Goal: Communication & Community: Share content

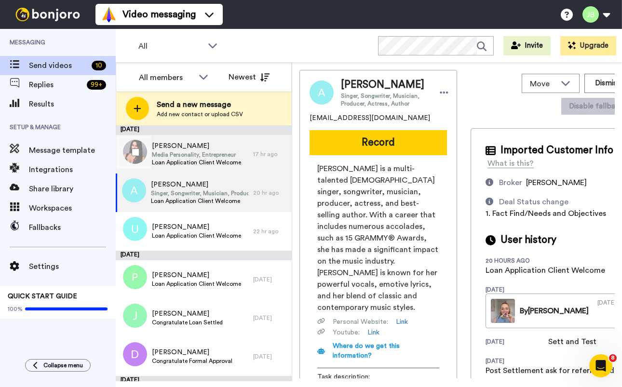
click at [240, 157] on div "Kim Media Personality, Entrepreneur Loan Application Client Welcome" at bounding box center [184, 154] width 137 height 39
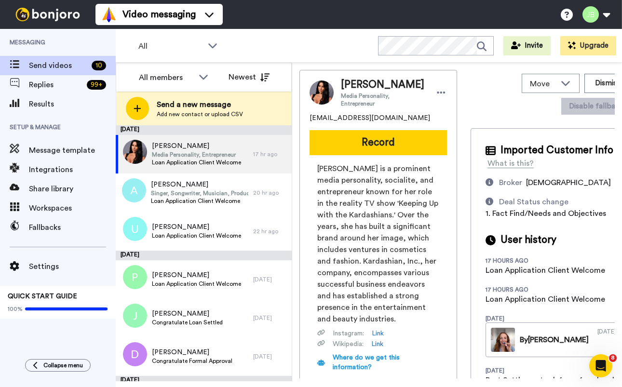
click at [601, 367] on icon "Open Intercom Messenger" at bounding box center [601, 366] width 16 height 16
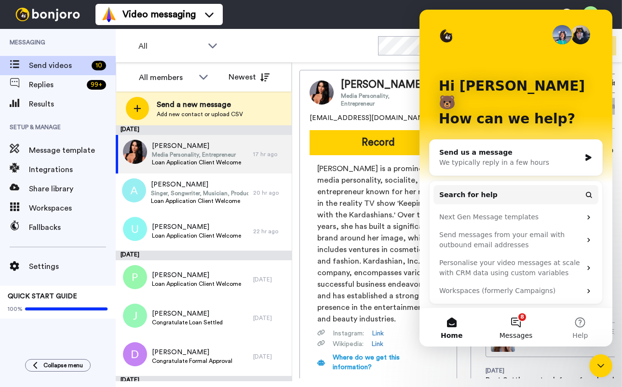
click at [517, 330] on button "8 Messages" at bounding box center [516, 327] width 64 height 39
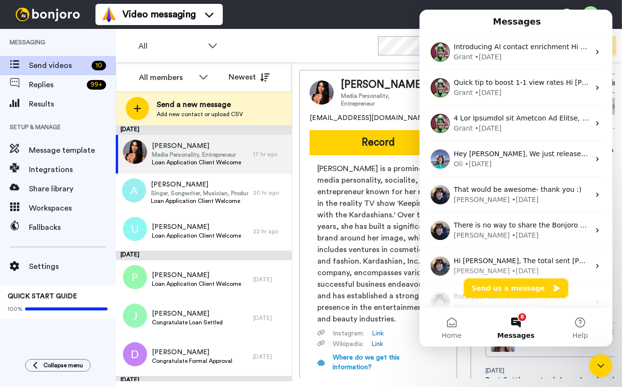
click at [520, 292] on button "Send us a message" at bounding box center [516, 288] width 104 height 19
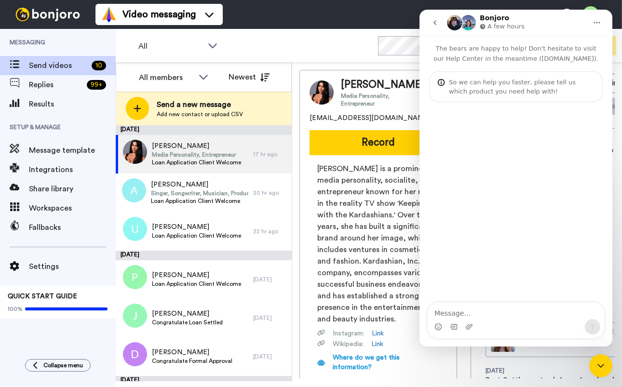
click at [511, 321] on div "Intercom messenger" at bounding box center [516, 326] width 176 height 15
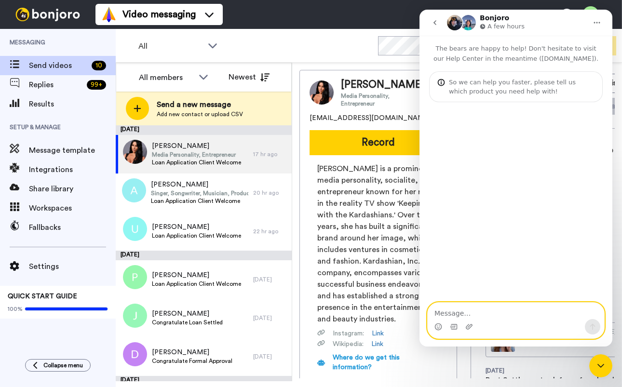
click at [514, 313] on textarea "Message…" at bounding box center [516, 311] width 176 height 16
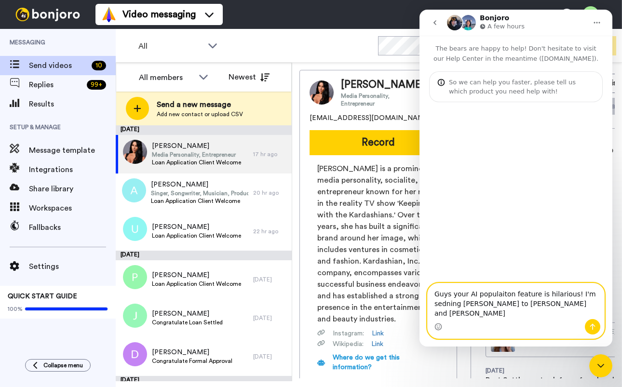
click at [568, 312] on textarea "Guys your AI populaiton feature is hilarious! I'm sedning Bonjoros to Kim Karda…" at bounding box center [516, 302] width 176 height 36
click at [596, 311] on textarea "Guys your AI populaiton feature is hilarious! I'm sedning Bonjoros to Kim Karda…" at bounding box center [516, 302] width 176 height 36
click at [492, 296] on textarea "Guys your AI populaiton feature is hilarious! I'm sedning Bonjoros to Kim Karda…" at bounding box center [516, 302] width 176 height 36
click at [477, 295] on textarea "Guys your AI populaiton feature is hilarious! I'm sedning Bonjoros to Kim Karda…" at bounding box center [516, 302] width 176 height 36
click at [449, 304] on textarea "Guys your AI auto-populate feature is hilarious! I'm sedning Bonjoros to Kim Ka…" at bounding box center [516, 302] width 176 height 36
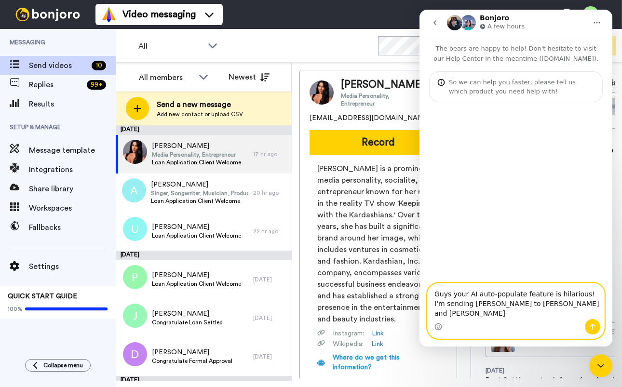
click at [555, 302] on textarea "Guys your AI auto-populate feature is hilarious! I'm sending Bonjoros to Kim Ka…" at bounding box center [516, 302] width 176 height 36
click at [496, 313] on textarea "Guys your AI auto-populate feature is hilarious! I'm sending Bonjoros to Kim Ka…" at bounding box center [516, 302] width 176 height 36
type textarea "Guys your AI auto-populate feature is hilarious! I'm sending Bonjoros to Kim Ka…"
click at [593, 326] on icon "Send a message…" at bounding box center [593, 327] width 8 height 8
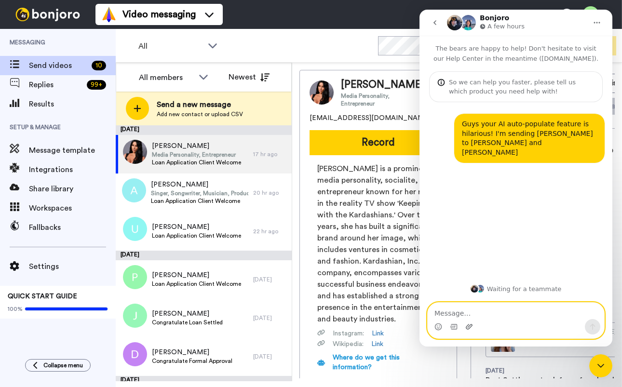
click at [468, 327] on icon "Upload attachment" at bounding box center [469, 327] width 8 height 8
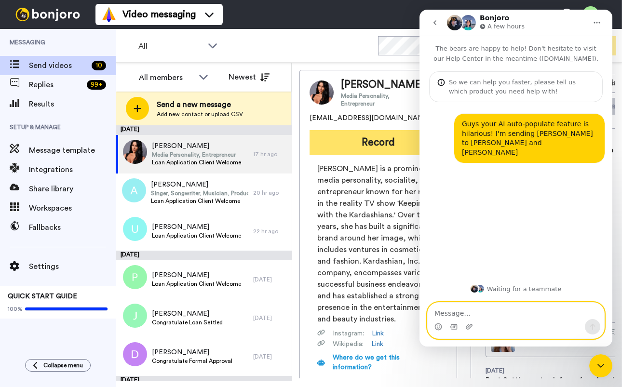
scroll to position [3, 0]
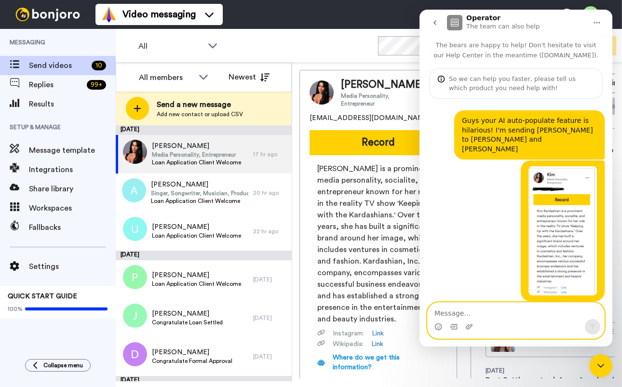
click at [490, 307] on textarea "Message…" at bounding box center [516, 311] width 176 height 16
type textarea "P"
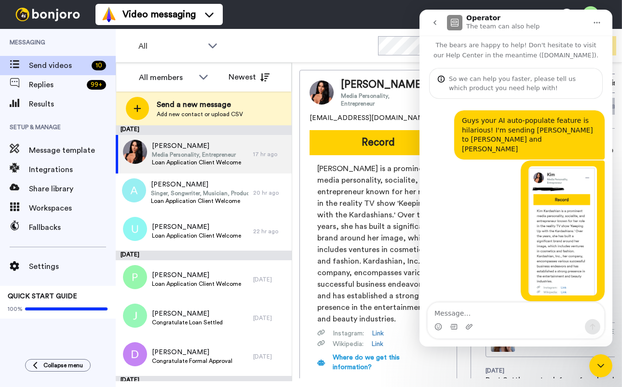
click at [599, 366] on icon "Close Intercom Messenger" at bounding box center [601, 366] width 12 height 12
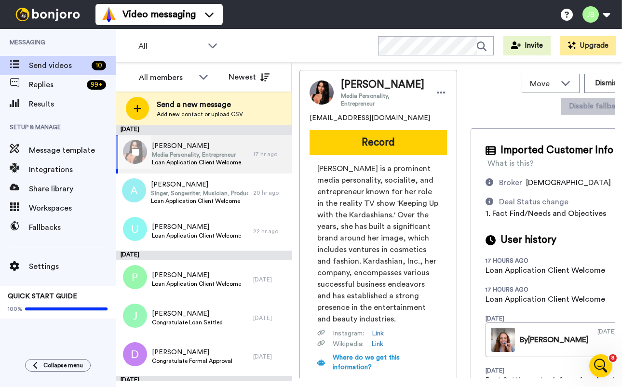
click at [179, 154] on span "Media Personality, Entrepreneur" at bounding box center [196, 155] width 89 height 8
drag, startPoint x: 388, startPoint y: 118, endPoint x: 300, endPoint y: 116, distance: 87.3
click at [299, 116] on div "Kim Media Personality, Entrepreneur kimmylid@hotmail.com Record Kim Kardashian …" at bounding box center [378, 254] width 158 height 369
copy span "kimmylid@hotmail.com"
click at [380, 215] on span "Kim Kardashian is a prominent media personality, socialite, and entrepreneur kn…" at bounding box center [378, 244] width 122 height 162
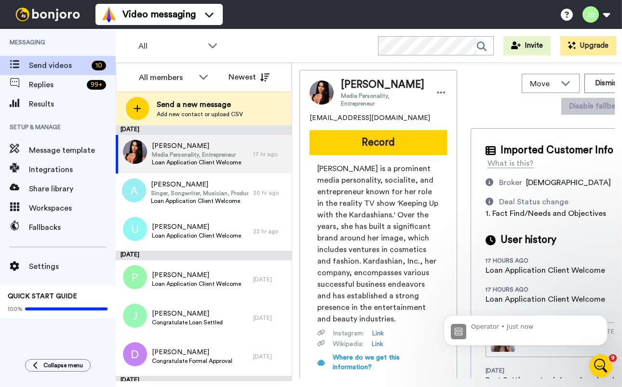
scroll to position [189, 0]
click at [601, 367] on icon "Open Intercom Messenger" at bounding box center [601, 366] width 16 height 16
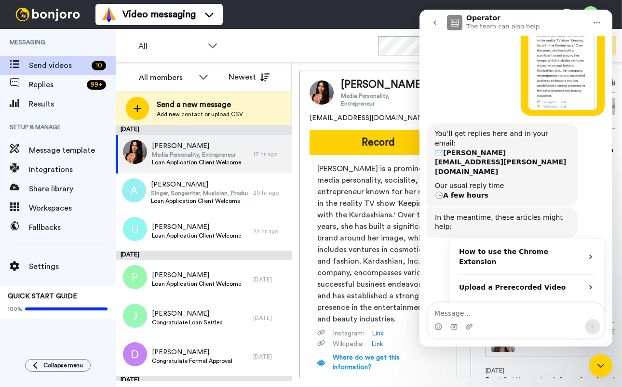
click at [604, 372] on div "Close Intercom Messenger" at bounding box center [600, 365] width 23 height 23
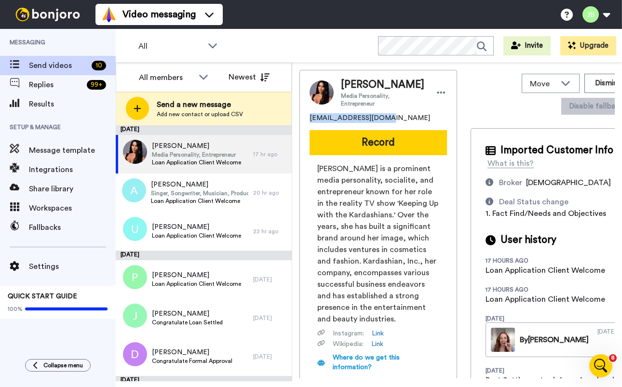
drag, startPoint x: 386, startPoint y: 119, endPoint x: 305, endPoint y: 118, distance: 80.5
click at [305, 118] on div "Kim Media Personality, Entrepreneur kimmylid@hotmail.com Record Kim Kardashian …" at bounding box center [378, 254] width 158 height 369
copy span "kimmylid@hotmail.com"
drag, startPoint x: 191, startPoint y: 158, endPoint x: 467, endPoint y: 129, distance: 277.3
click at [191, 157] on span "Media Personality, Entrepreneur" at bounding box center [196, 155] width 89 height 8
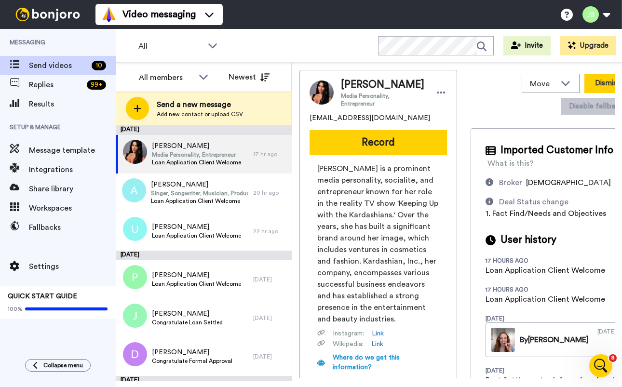
click at [585, 86] on button "Dismiss" at bounding box center [607, 83] width 46 height 19
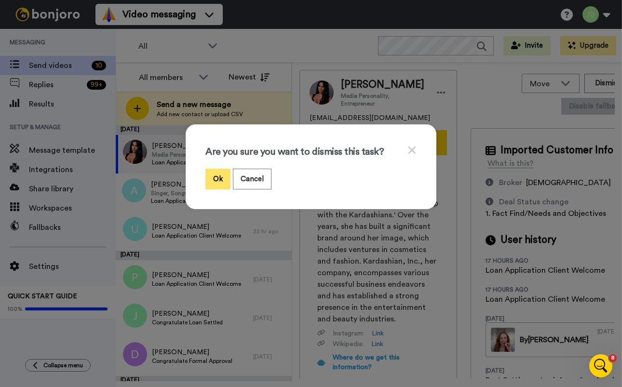
click at [207, 177] on button "Ok" at bounding box center [217, 179] width 25 height 21
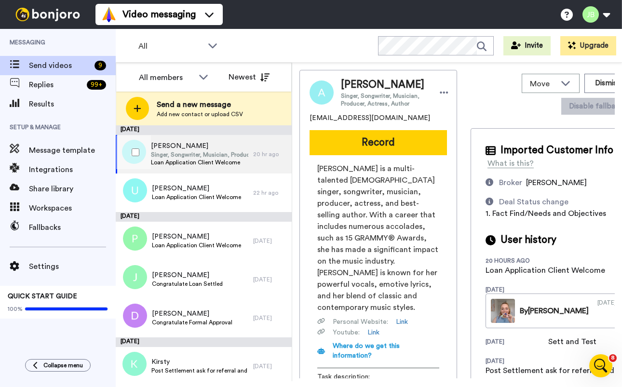
click at [210, 163] on span "Loan Application Client Welcome" at bounding box center [199, 163] width 97 height 8
drag, startPoint x: 372, startPoint y: 119, endPoint x: 314, endPoint y: 119, distance: 57.9
click at [306, 120] on div "Alicia Singer, Songwriter, Musician, Producer, Actress, Author aliciafacal1@gma…" at bounding box center [378, 248] width 158 height 357
copy span "aliciafacal1@gmail.com"
click at [192, 153] on span "Singer, Songwriter, Musician, Producer, Actress, Author" at bounding box center [199, 155] width 97 height 8
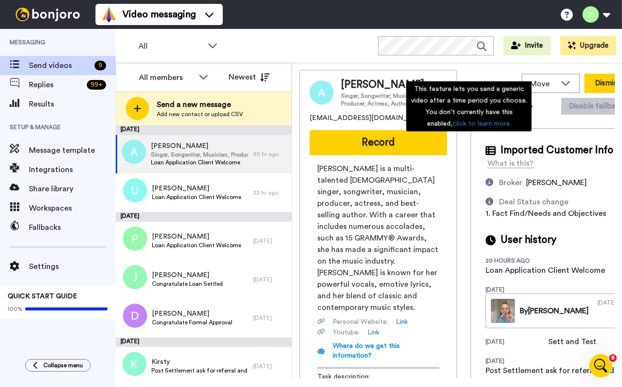
click at [584, 81] on button "Dismiss" at bounding box center [607, 83] width 46 height 19
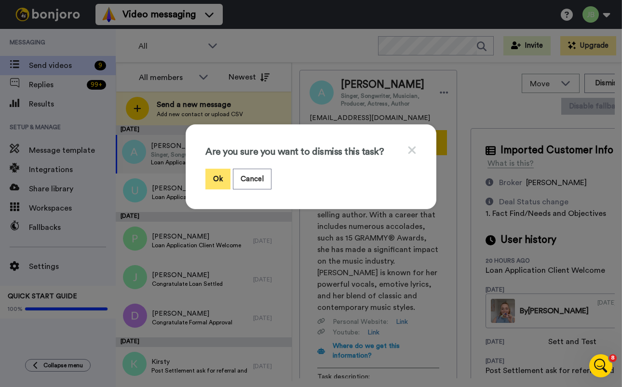
click at [215, 177] on button "Ok" at bounding box center [217, 179] width 25 height 21
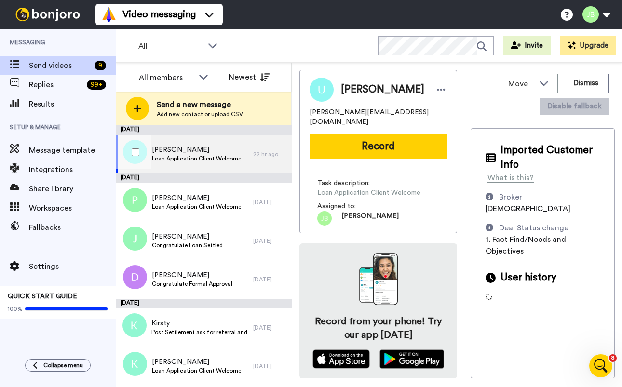
click at [221, 150] on span "Ubaldino" at bounding box center [196, 150] width 89 height 10
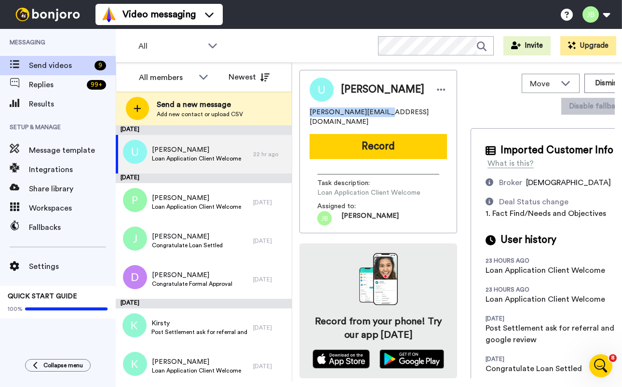
drag, startPoint x: 383, startPoint y: 115, endPoint x: 305, endPoint y: 109, distance: 77.8
click at [305, 109] on div "Ubaldino u.mantelli@gmail.com Record Task description : Loan Application Client…" at bounding box center [378, 151] width 158 height 163
copy span "u.mantelli@gmail.com"
click at [423, 109] on div "u.mantelli@gmail.com" at bounding box center [378, 117] width 137 height 19
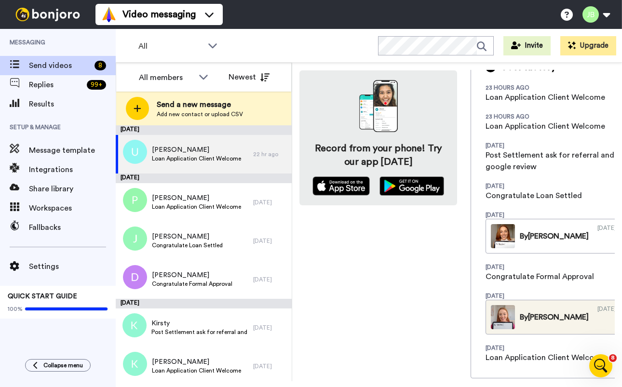
scroll to position [234, 0]
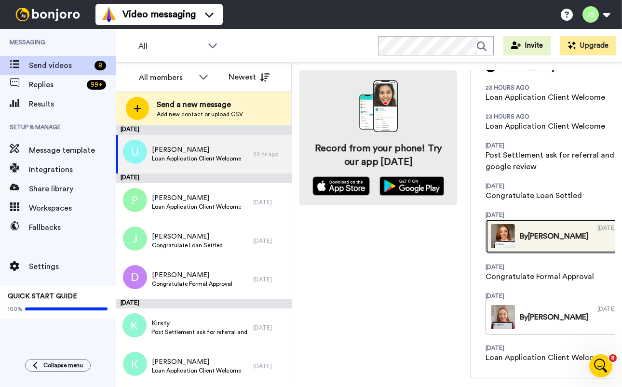
click at [541, 230] on div "By Jackie" at bounding box center [554, 236] width 69 height 12
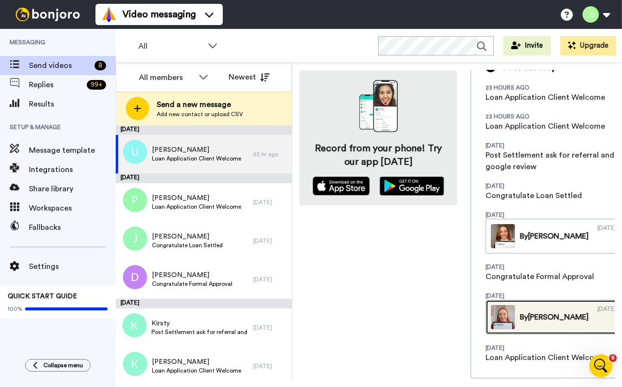
click at [533, 311] on div "By Jackie" at bounding box center [554, 317] width 69 height 12
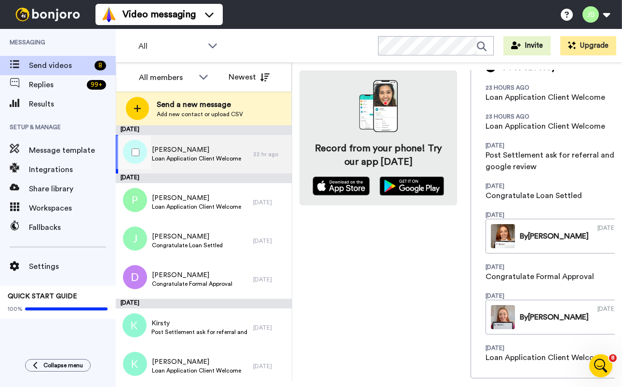
click at [201, 142] on div "Ubaldino Loan Application Client Welcome" at bounding box center [184, 154] width 137 height 39
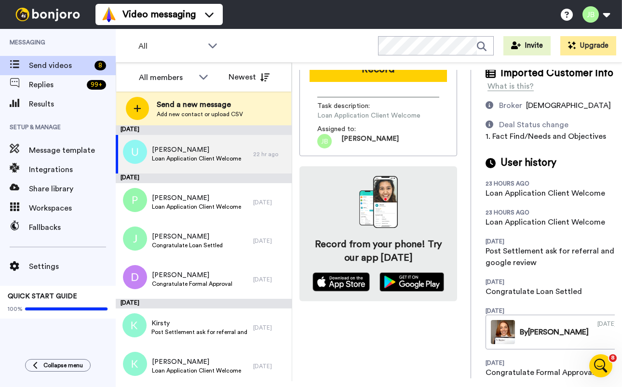
scroll to position [0, 0]
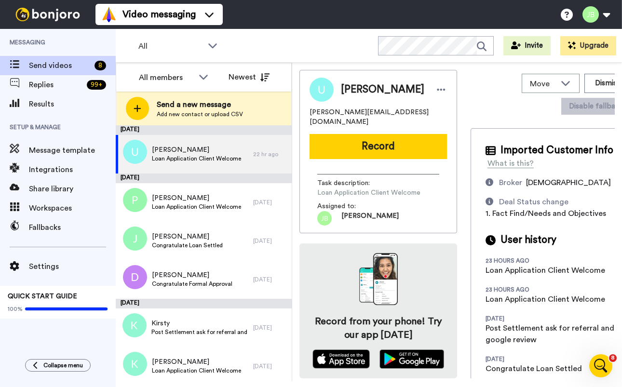
click at [379, 137] on button "Record" at bounding box center [378, 146] width 137 height 25
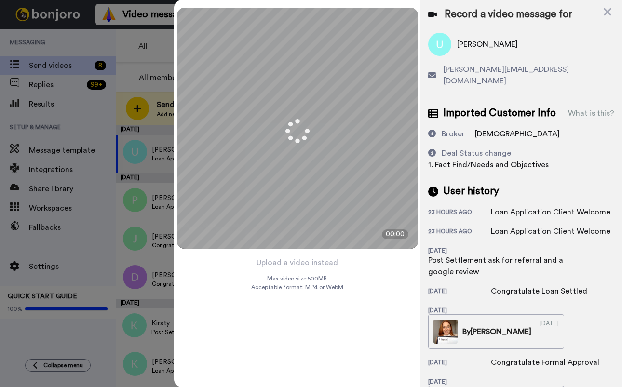
scroll to position [187, 0]
click at [296, 230] on img at bounding box center [297, 227] width 23 height 23
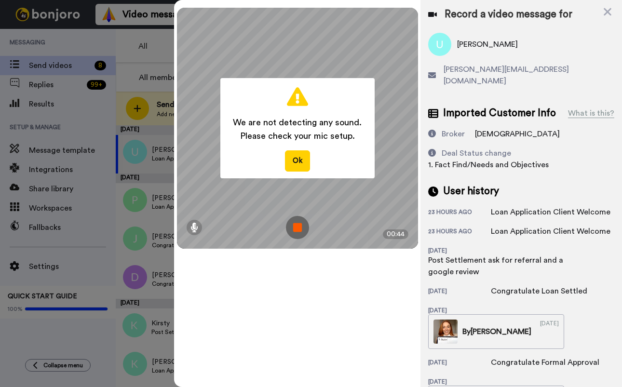
click at [295, 231] on img at bounding box center [297, 227] width 23 height 23
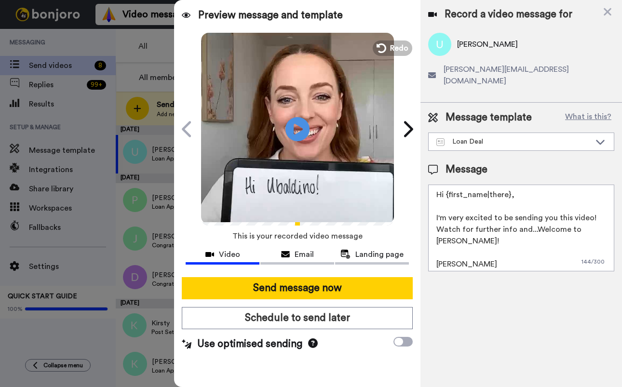
click at [568, 218] on textarea "Hi {first_name|there}, I'm very excited to be sending you this video! Watch for…" at bounding box center [521, 228] width 186 height 87
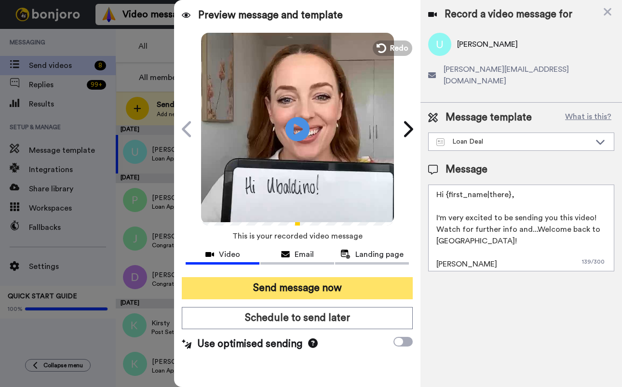
type textarea "Hi {first_name|there}, I'm very excited to be sending you this video! Watch for…"
click at [325, 289] on button "Send message now" at bounding box center [297, 288] width 231 height 22
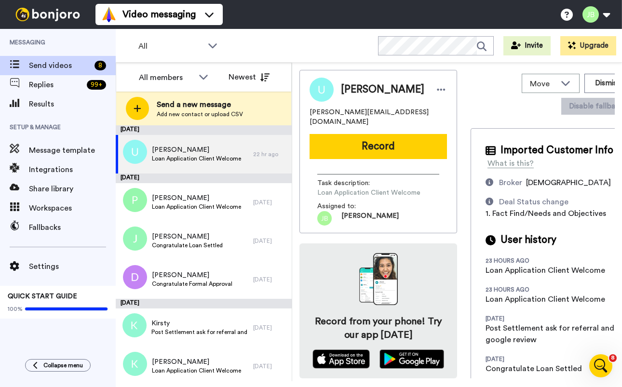
scroll to position [0, 0]
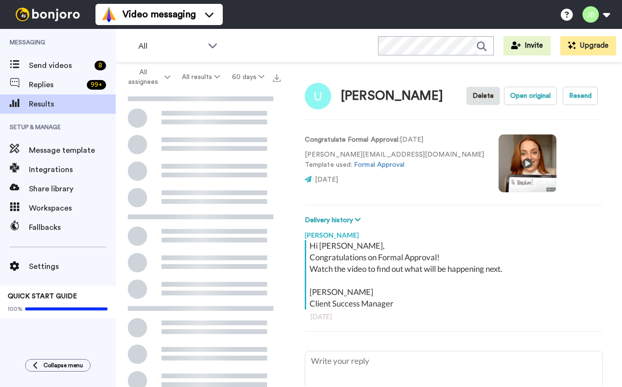
click at [499, 163] on video at bounding box center [528, 164] width 58 height 58
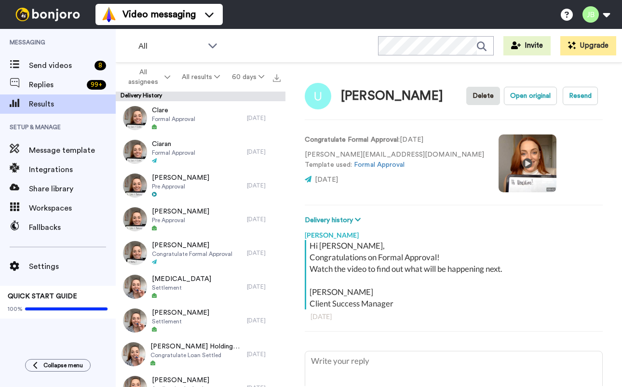
click at [499, 161] on video at bounding box center [528, 164] width 58 height 58
click at [499, 164] on video at bounding box center [528, 164] width 58 height 58
click at [499, 161] on video at bounding box center [528, 164] width 58 height 58
drag, startPoint x: 351, startPoint y: 246, endPoint x: 320, endPoint y: 245, distance: 30.4
click at [320, 245] on div "Hi Ubaldino, Congratulations on Formal Approval! Watch the video to find out wh…" at bounding box center [455, 274] width 291 height 69
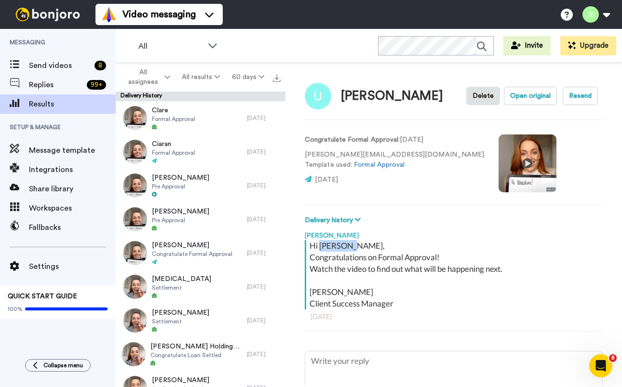
copy div "[PERSON_NAME]"
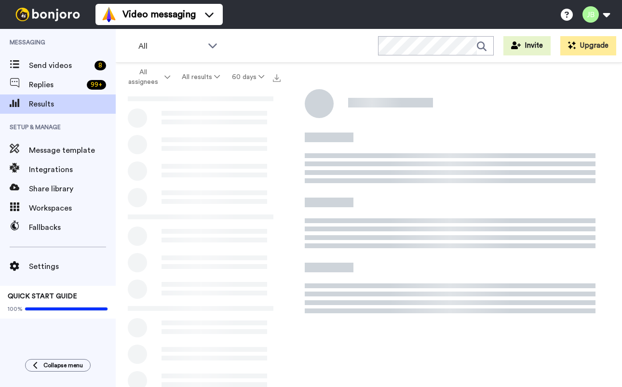
scroll to position [1, 0]
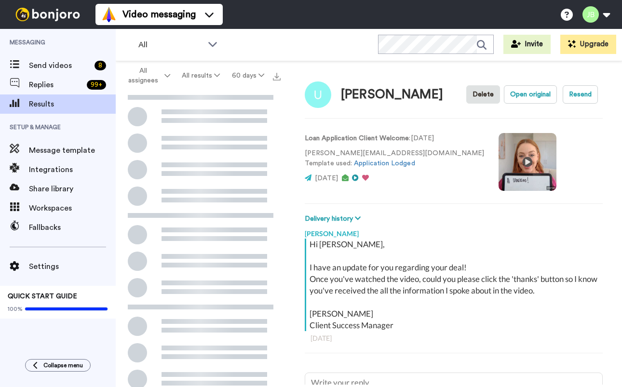
click at [499, 161] on video at bounding box center [528, 162] width 58 height 58
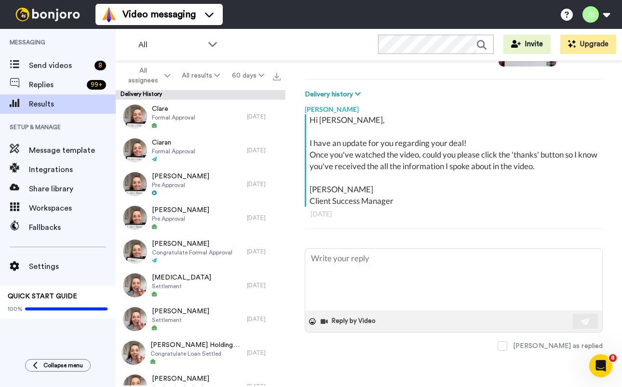
scroll to position [0, 0]
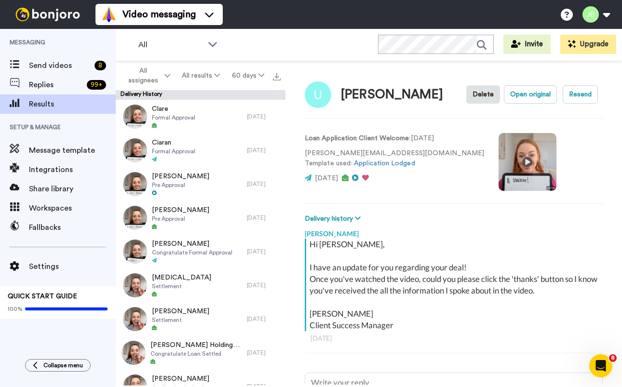
click at [499, 162] on video at bounding box center [528, 162] width 58 height 58
type textarea "x"
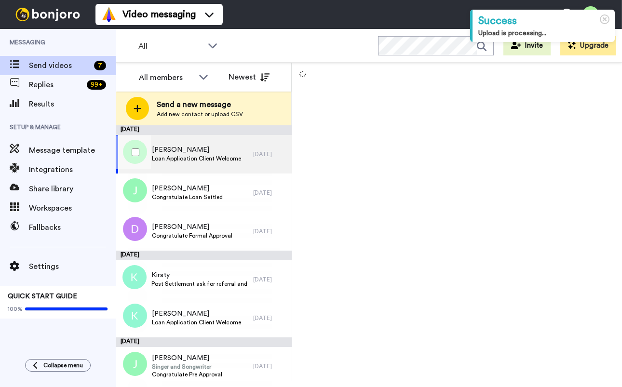
click at [233, 152] on span "[PERSON_NAME]" at bounding box center [196, 150] width 89 height 10
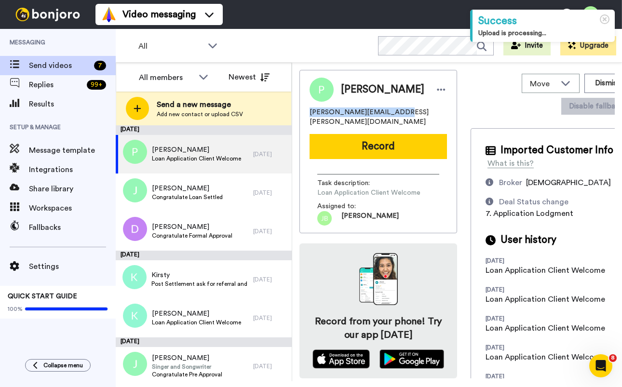
drag, startPoint x: 389, startPoint y: 111, endPoint x: 299, endPoint y: 110, distance: 89.7
click at [298, 110] on div "Move WORKSPACES View all Default Welcome Other [PERSON_NAME]' Messages Other Fo…" at bounding box center [457, 222] width 330 height 319
copy span "[PERSON_NAME][EMAIL_ADDRESS][PERSON_NAME][DOMAIN_NAME]"
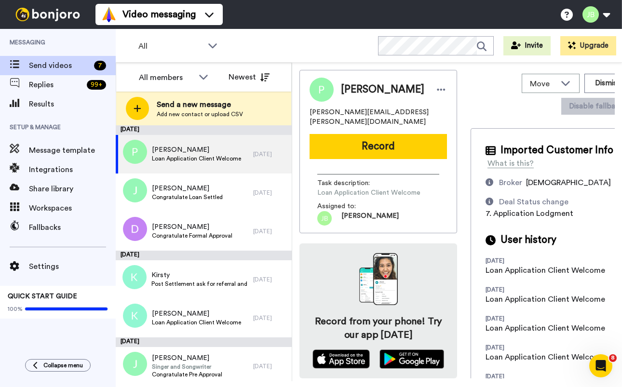
click at [513, 206] on div "Broker [DEMOGRAPHIC_DATA] Deal Status change 7. Application Lodgment" at bounding box center [554, 198] width 136 height 42
click at [213, 155] on span "Loan Application Client Welcome" at bounding box center [196, 159] width 89 height 8
click at [584, 77] on button "Dismiss" at bounding box center [607, 83] width 46 height 19
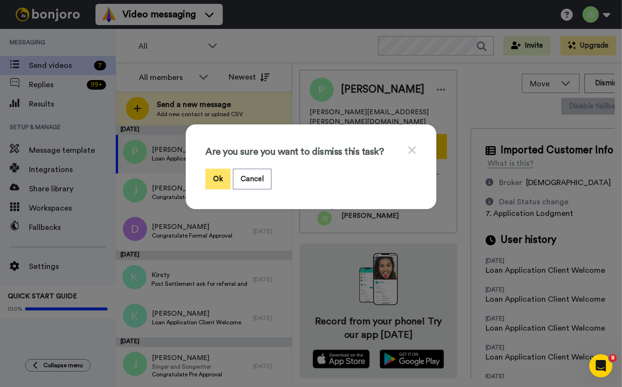
click at [211, 176] on button "Ok" at bounding box center [217, 179] width 25 height 21
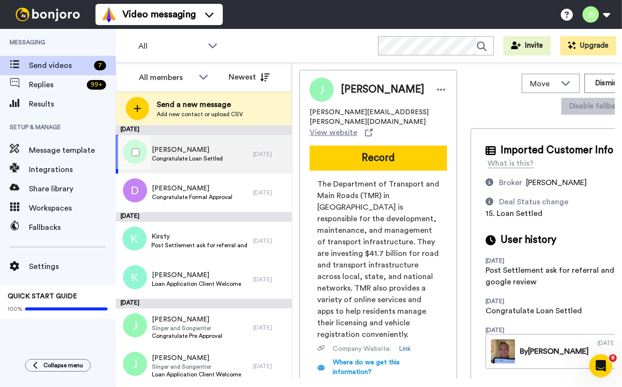
drag, startPoint x: 196, startPoint y: 157, endPoint x: 324, endPoint y: 130, distance: 131.1
click at [197, 156] on span "Congratulate Loan Settled" at bounding box center [187, 159] width 71 height 8
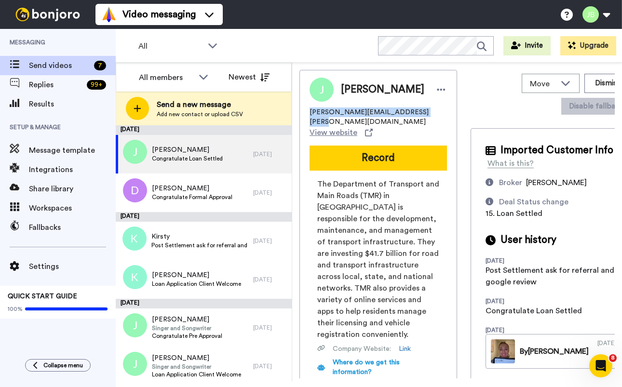
drag, startPoint x: 419, startPoint y: 113, endPoint x: 297, endPoint y: 113, distance: 121.5
click at [297, 113] on div "Move WORKSPACES View all Default Welcome Other Chris' Messages Other Formal App…" at bounding box center [457, 222] width 330 height 319
copy span "Juliette.R.Vernyik@tmr.qld.gov.au"
click at [456, 102] on div "Juliette Juliette.R.Vernyik@tmr.qld.gov.au View website Record The Department o…" at bounding box center [456, 224] width 315 height 309
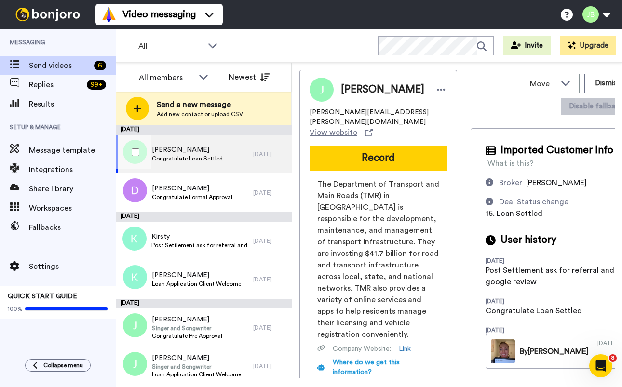
drag, startPoint x: 203, startPoint y: 150, endPoint x: 385, endPoint y: 173, distance: 183.1
click at [203, 150] on span "Juliette" at bounding box center [187, 150] width 71 height 10
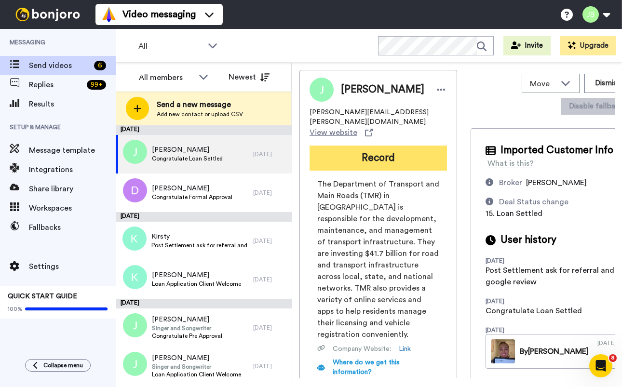
click at [391, 151] on button "Record" at bounding box center [378, 158] width 137 height 25
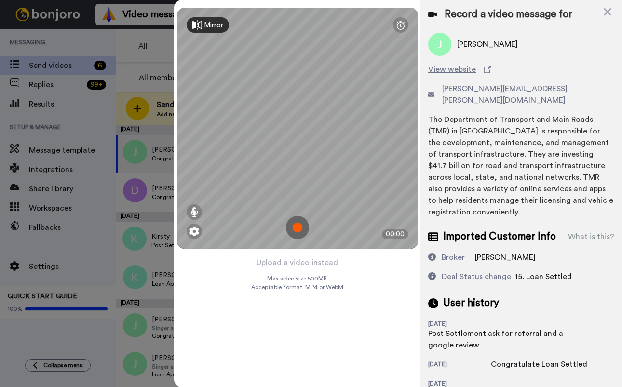
click at [297, 229] on img at bounding box center [297, 227] width 23 height 23
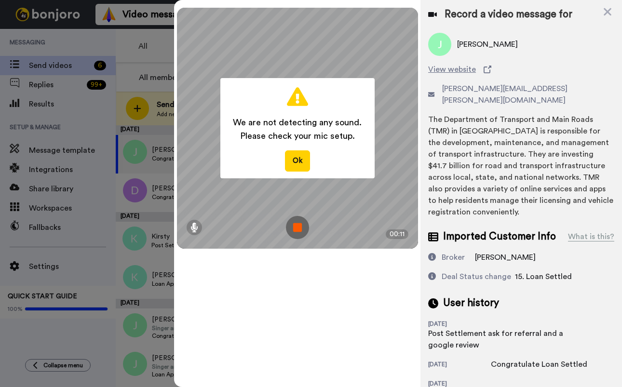
click at [297, 229] on img at bounding box center [297, 227] width 23 height 23
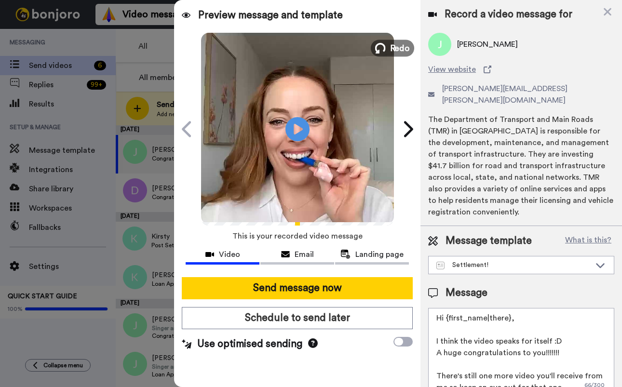
click at [395, 51] on span "Redo" at bounding box center [400, 47] width 20 height 13
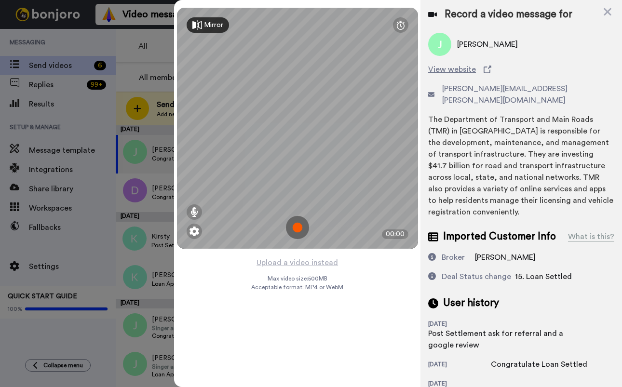
click at [298, 228] on img at bounding box center [297, 227] width 23 height 23
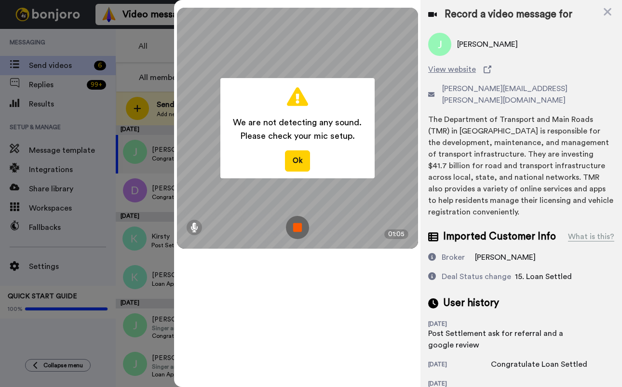
click at [293, 227] on img at bounding box center [297, 227] width 23 height 23
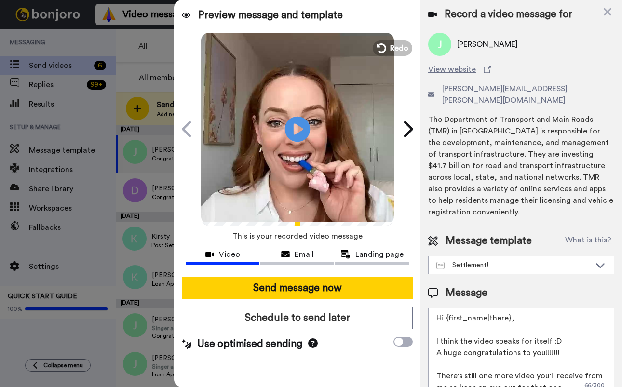
click at [294, 125] on icon "Play/Pause" at bounding box center [297, 129] width 26 height 46
click at [286, 139] on icon "Play/Pause" at bounding box center [297, 129] width 26 height 46
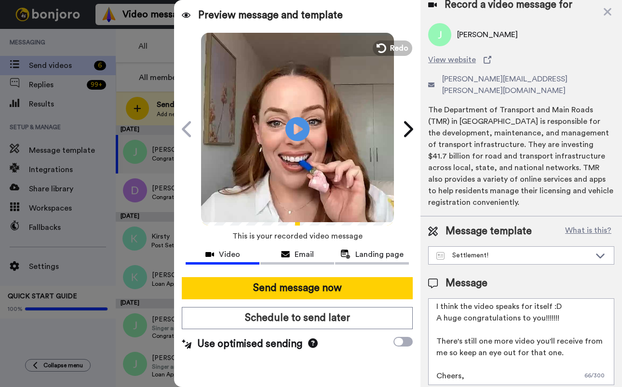
scroll to position [27, 0]
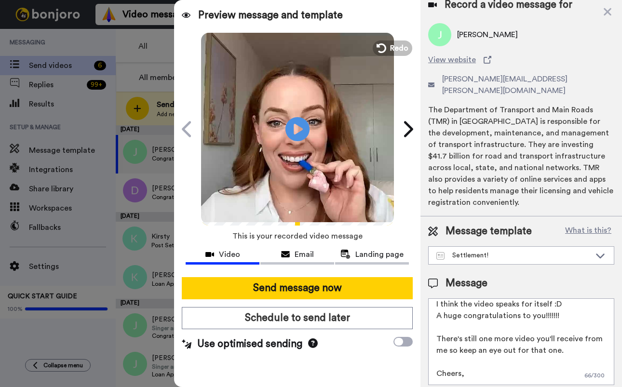
drag, startPoint x: 507, startPoint y: 336, endPoint x: 427, endPoint y: 325, distance: 81.2
click at [427, 325] on div "Message template What is this? Settlement! Joust- Steven Joust Pilot- Tristan V…" at bounding box center [521, 304] width 202 height 176
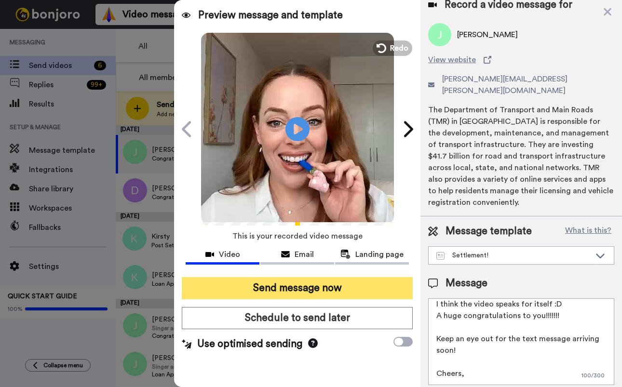
type textarea "Hi {first_name|there}, I think the video speaks for itself :D A huge congratula…"
click at [333, 289] on button "Send message now" at bounding box center [297, 288] width 231 height 22
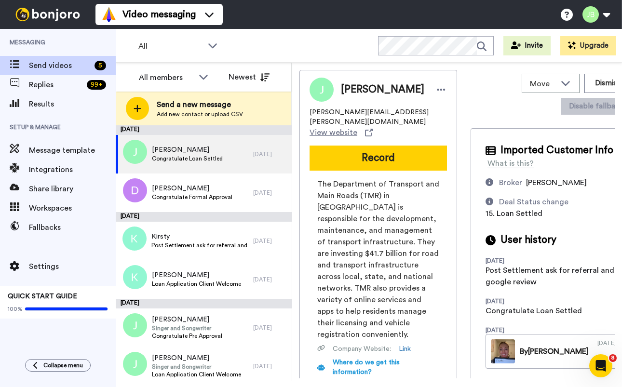
scroll to position [0, 0]
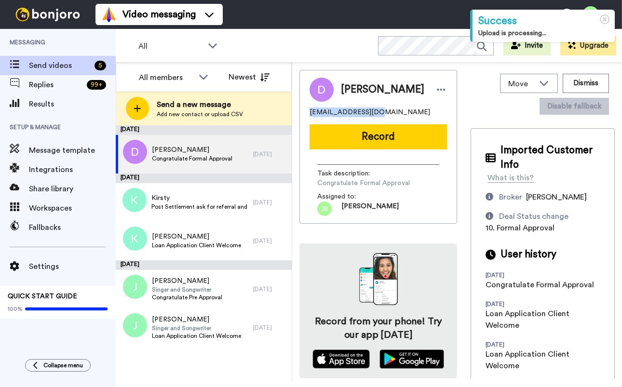
click at [299, 112] on div "[PERSON_NAME] [EMAIL_ADDRESS][DOMAIN_NAME] Record Task description : Congratula…" at bounding box center [378, 147] width 158 height 154
copy span "[EMAIL_ADDRESS][DOMAIN_NAME]"
click at [394, 112] on div "[EMAIL_ADDRESS][DOMAIN_NAME]" at bounding box center [378, 113] width 137 height 10
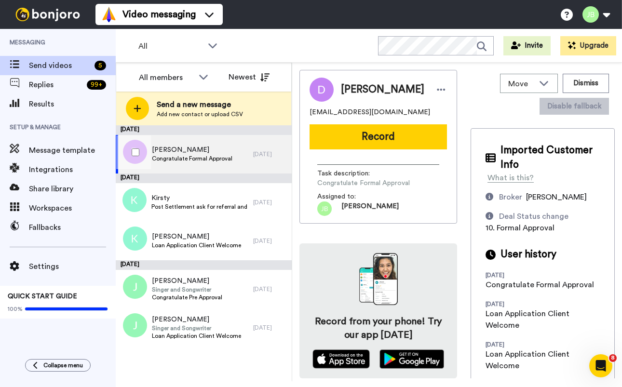
click at [217, 162] on span "Congratulate Formal Approval" at bounding box center [192, 159] width 81 height 8
click at [376, 141] on button "Record" at bounding box center [378, 136] width 137 height 25
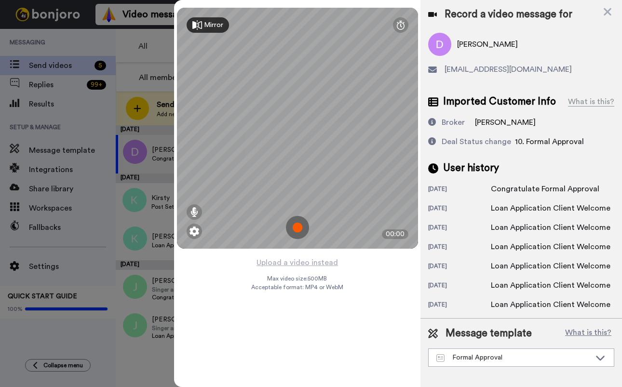
click at [300, 228] on img at bounding box center [297, 227] width 23 height 23
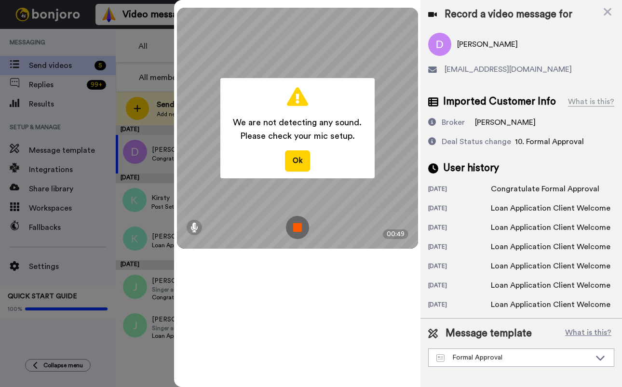
click at [301, 228] on img at bounding box center [297, 227] width 23 height 23
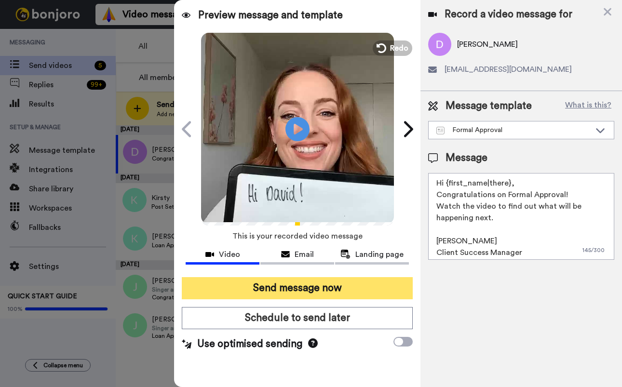
click at [313, 286] on button "Send message now" at bounding box center [297, 288] width 231 height 22
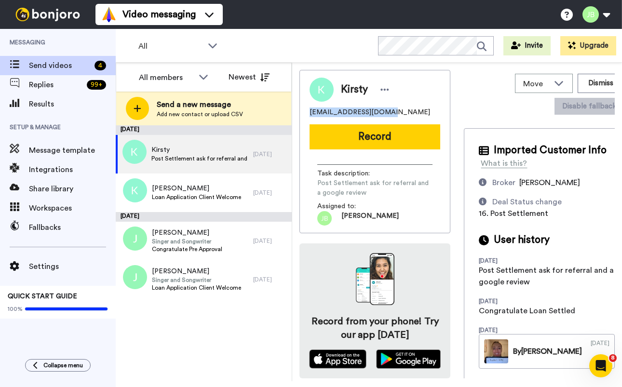
drag, startPoint x: 379, startPoint y: 113, endPoint x: 304, endPoint y: 111, distance: 75.2
click at [303, 111] on div "Kirsty kirst_012@hotmail.com Record Task description : Post Settlement ask for …" at bounding box center [374, 151] width 151 height 163
copy span "kirst_012@hotmail.com"
click at [221, 158] on span "Post Settlement ask for referral and a google review" at bounding box center [199, 159] width 97 height 8
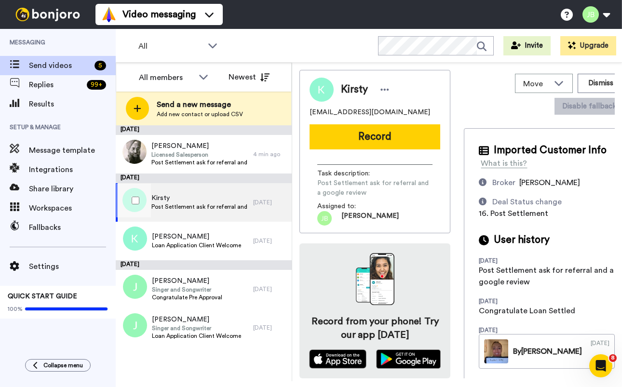
click at [226, 198] on span "Kirsty" at bounding box center [199, 198] width 97 height 10
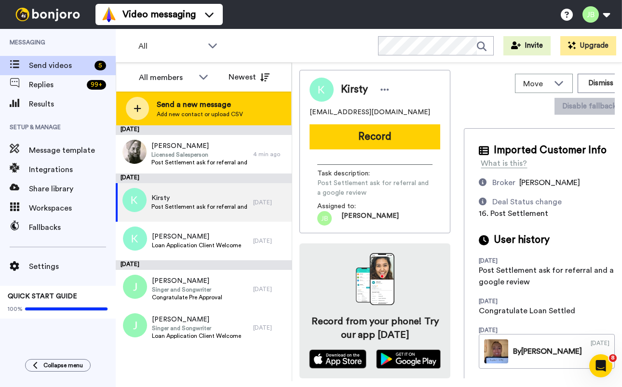
click at [222, 108] on span "Send a new message" at bounding box center [200, 105] width 86 height 12
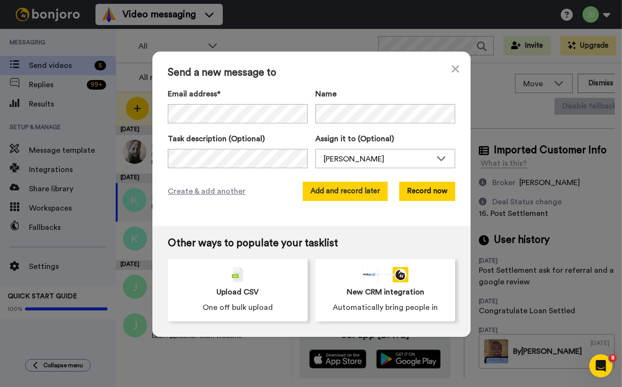
click at [342, 188] on button "Add and record later" at bounding box center [345, 191] width 85 height 19
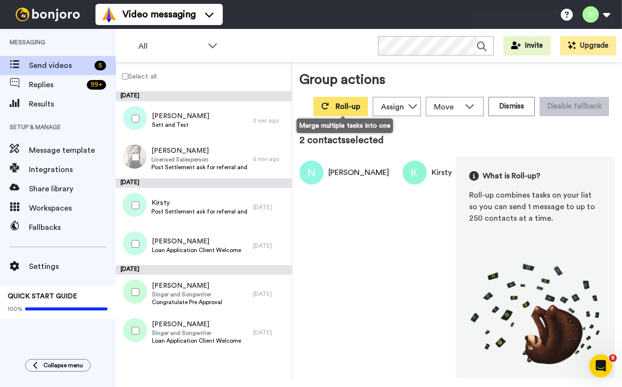
click at [351, 104] on span "Roll-up" at bounding box center [348, 107] width 25 height 8
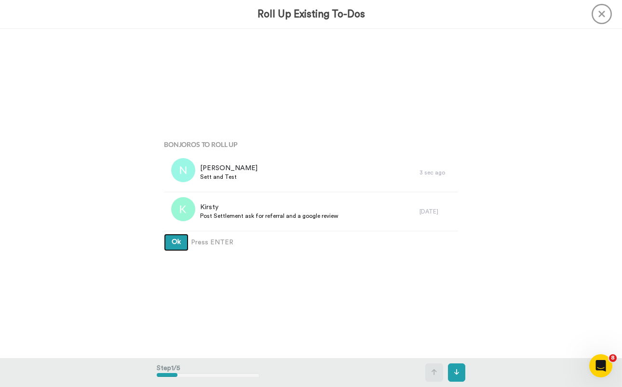
click at [164, 234] on button "Ok" at bounding box center [176, 242] width 25 height 17
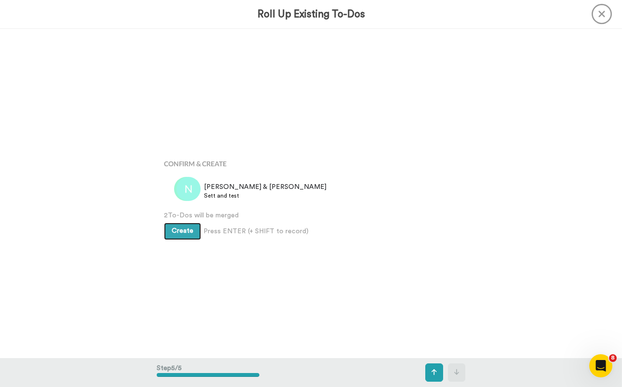
scroll to position [1319, 0]
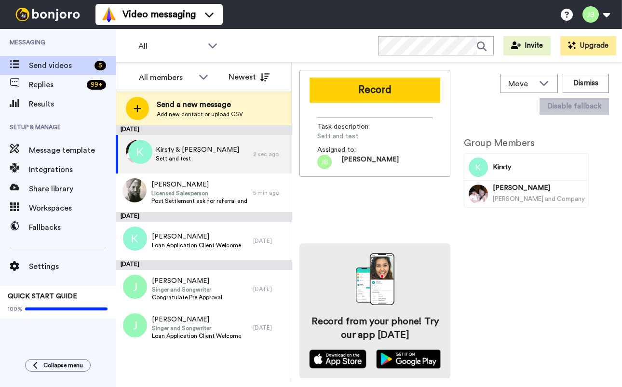
click at [390, 89] on button "Record" at bounding box center [375, 90] width 131 height 25
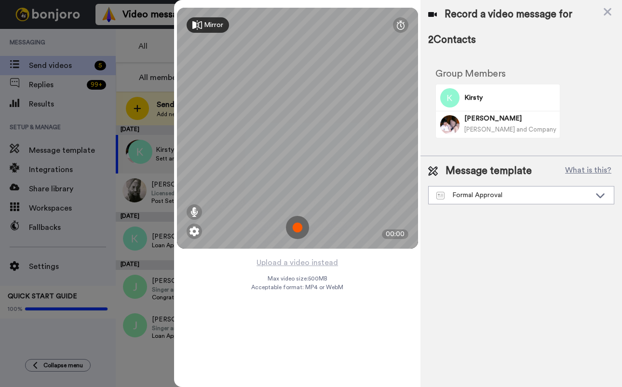
click at [297, 228] on img at bounding box center [297, 227] width 23 height 23
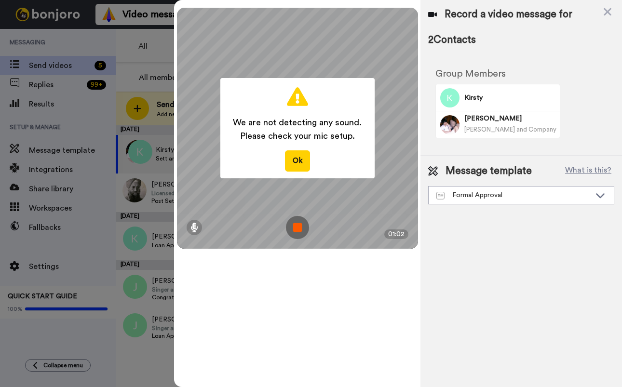
click at [298, 226] on img at bounding box center [297, 227] width 23 height 23
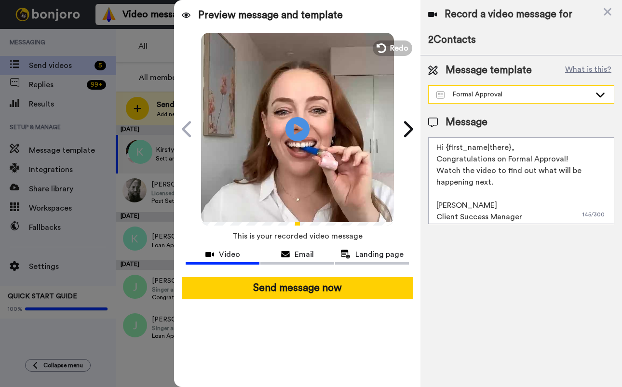
click at [532, 96] on div "Formal Approval" at bounding box center [513, 95] width 154 height 10
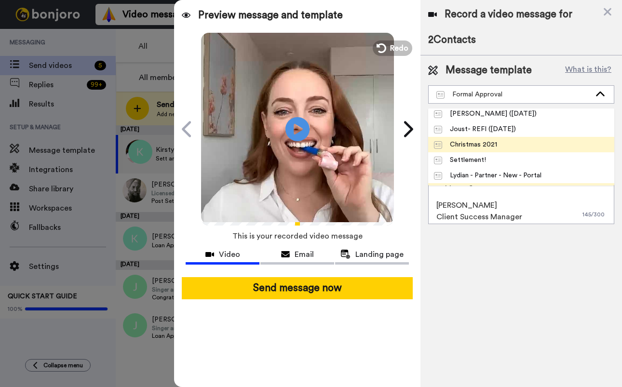
scroll to position [81, 0]
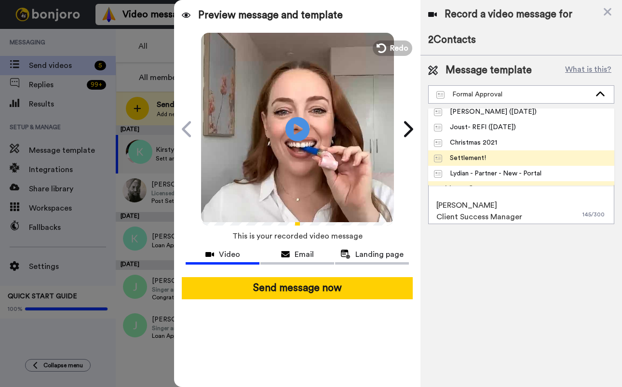
click at [492, 155] on li "Settlement!" at bounding box center [521, 157] width 186 height 15
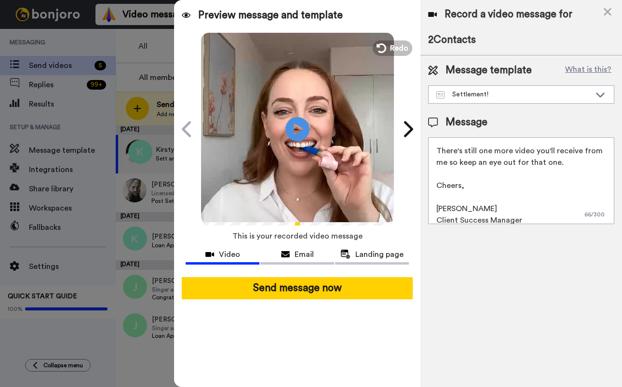
scroll to position [61, 0]
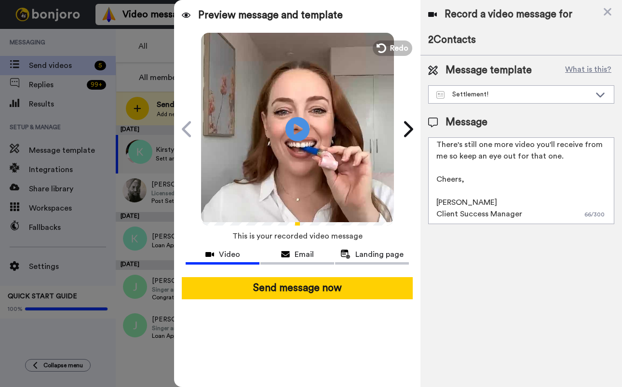
click at [564, 157] on textarea "Hi {first_name|there}, I think the video speaks for itself :D A huge congratula…" at bounding box center [521, 180] width 186 height 87
drag, startPoint x: 530, startPoint y: 156, endPoint x: 420, endPoint y: 147, distance: 109.8
click at [420, 147] on div "Message template What is this? Settlement! Joust- Steven Joust Pilot- Tristan V…" at bounding box center [521, 143] width 202 height 176
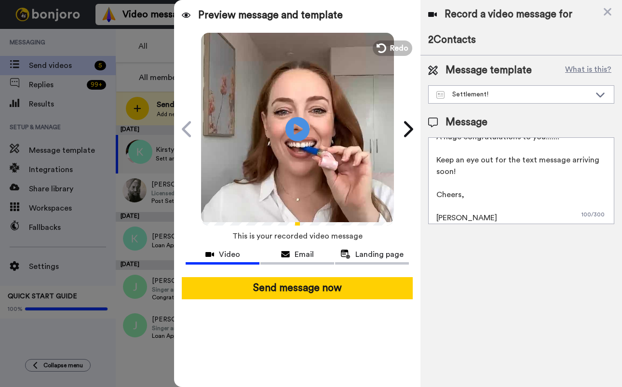
scroll to position [57, 0]
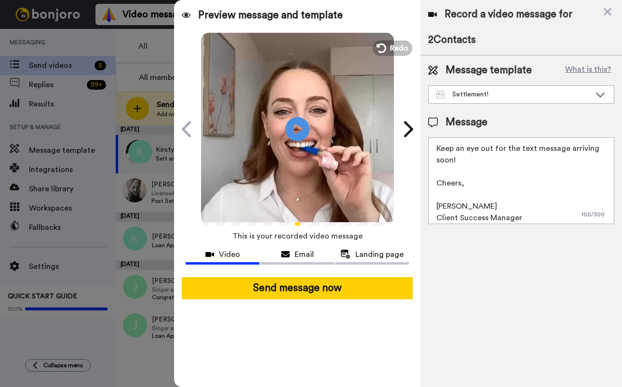
click at [506, 151] on textarea "Hi {first_name|there}, I think the video speaks for itself :D A huge congratula…" at bounding box center [521, 180] width 186 height 87
click at [502, 157] on textarea "Hi {first_name|there}, I think the video speaks for itself :D A huge congratula…" at bounding box center [521, 180] width 186 height 87
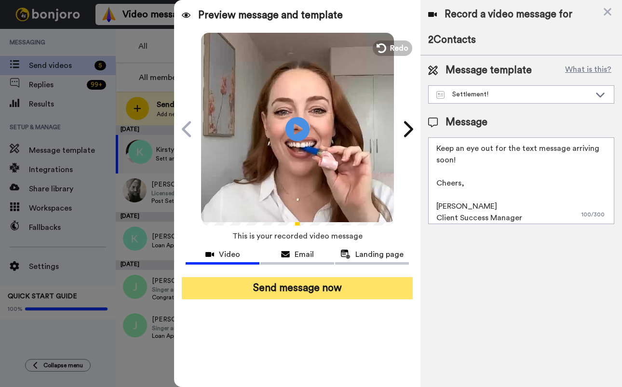
type textarea "Hi {first_name|there}, I think the video speaks for itself :D A huge congratula…"
click at [357, 288] on button "Send message now" at bounding box center [297, 288] width 231 height 22
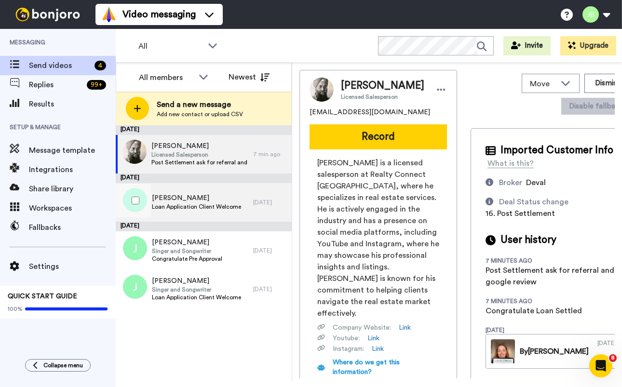
click at [214, 200] on span "[PERSON_NAME]" at bounding box center [196, 198] width 89 height 10
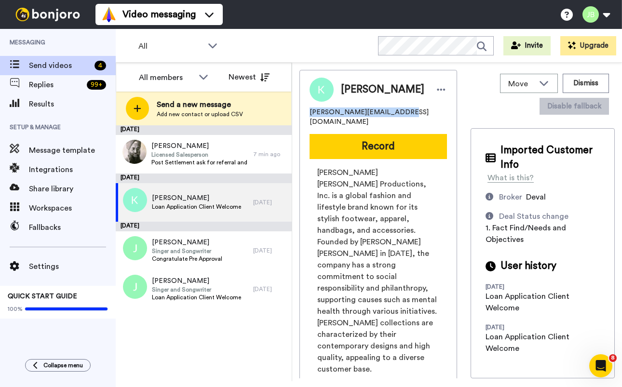
drag, startPoint x: 404, startPoint y: 110, endPoint x: 328, endPoint y: 111, distance: 76.2
click at [299, 110] on div "Kenneth [EMAIL_ADDRESS][DOMAIN_NAME] Record [PERSON_NAME] [PERSON_NAME] Product…" at bounding box center [378, 269] width 158 height 399
copy span "[PERSON_NAME][EMAIL_ADDRESS][DOMAIN_NAME]"
click at [413, 109] on div "[PERSON_NAME][EMAIL_ADDRESS][DOMAIN_NAME]" at bounding box center [378, 117] width 137 height 19
drag, startPoint x: 379, startPoint y: 113, endPoint x: 311, endPoint y: 113, distance: 68.0
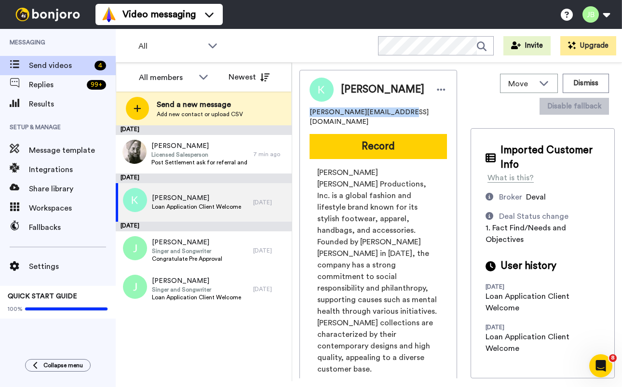
click at [311, 114] on span "[PERSON_NAME][EMAIL_ADDRESS][DOMAIN_NAME]" at bounding box center [378, 117] width 137 height 19
copy span "[PERSON_NAME][EMAIL_ADDRESS][DOMAIN_NAME]"
click at [231, 205] on span "Loan Application Client Welcome" at bounding box center [196, 207] width 89 height 8
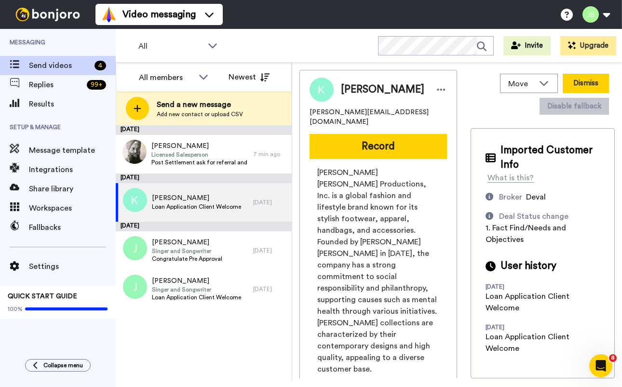
click at [586, 83] on button "Dismiss" at bounding box center [586, 83] width 46 height 19
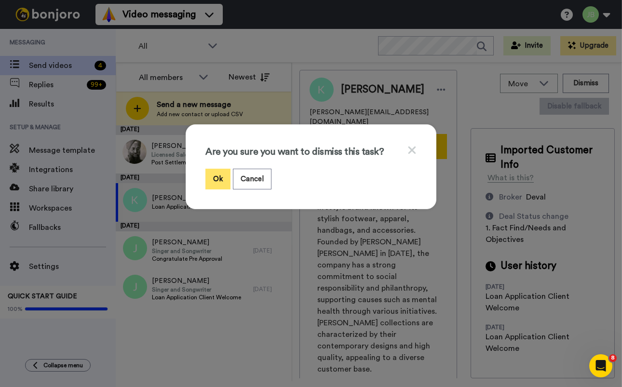
click at [215, 179] on button "Ok" at bounding box center [217, 179] width 25 height 21
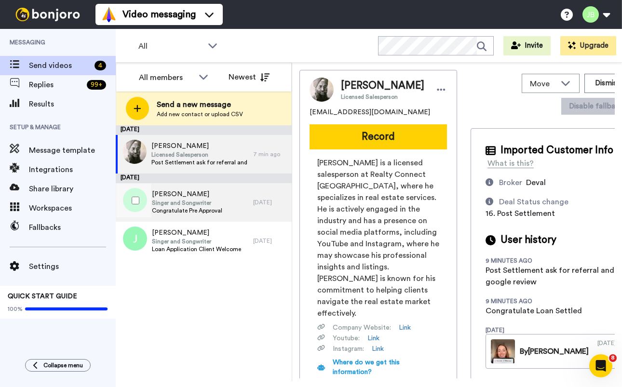
click at [220, 212] on span "Congratulate Pre Approval" at bounding box center [187, 211] width 70 height 8
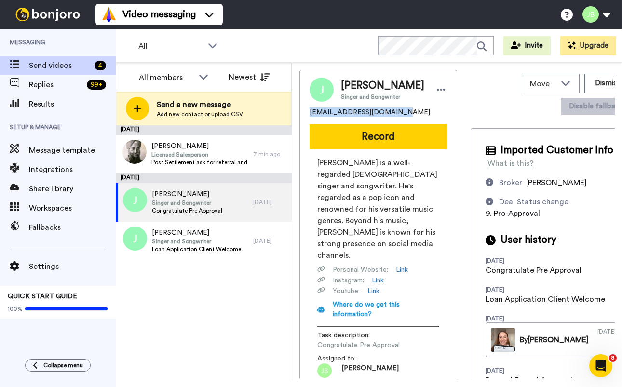
drag, startPoint x: 398, startPoint y: 110, endPoint x: 303, endPoint y: 113, distance: 95.0
click at [296, 114] on div "Move WORKSPACES View all Default Welcome Other [PERSON_NAME]' Messages Other Fo…" at bounding box center [457, 222] width 330 height 319
copy span "[EMAIL_ADDRESS][DOMAIN_NAME]"
click at [431, 111] on div "[EMAIL_ADDRESS][DOMAIN_NAME]" at bounding box center [378, 113] width 137 height 10
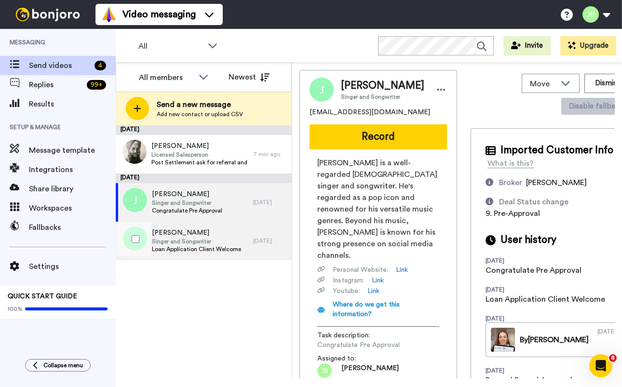
click at [185, 242] on span "Singer and Songwriter" at bounding box center [196, 242] width 89 height 8
click at [203, 207] on span "Congratulate Pre Approval" at bounding box center [187, 211] width 70 height 8
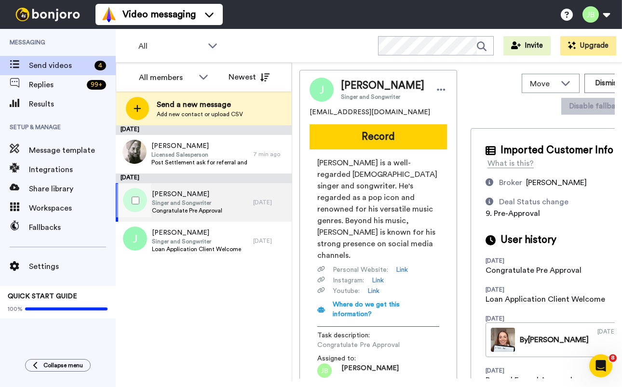
drag, startPoint x: 232, startPoint y: 199, endPoint x: 363, endPoint y: 150, distance: 139.9
click at [232, 199] on div "[PERSON_NAME] and Songwriter Congratulate Pre Approval" at bounding box center [184, 202] width 137 height 39
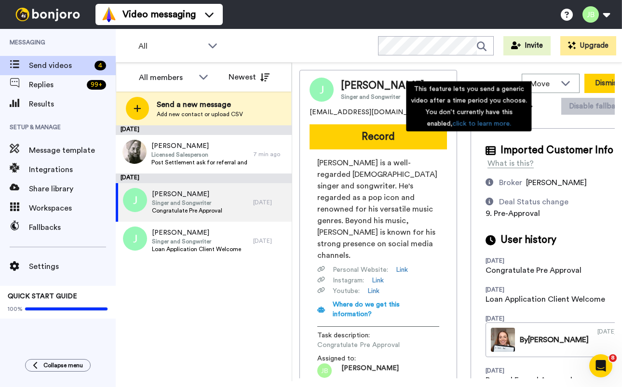
click at [591, 84] on button "Dismiss" at bounding box center [607, 83] width 46 height 19
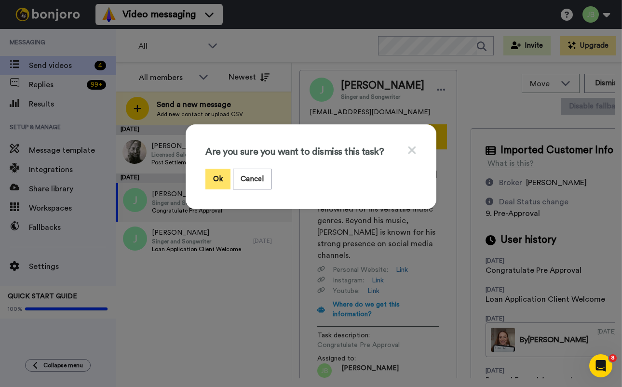
click at [213, 175] on button "Ok" at bounding box center [217, 179] width 25 height 21
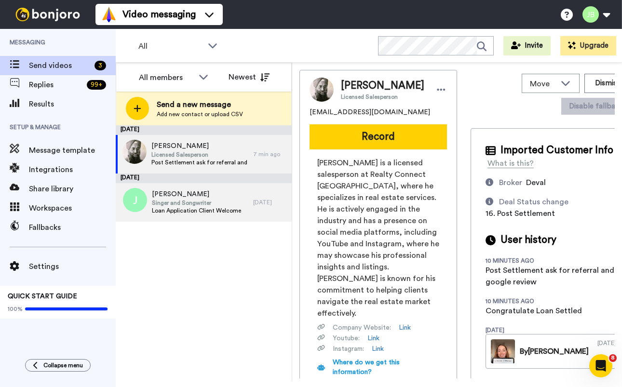
click at [210, 204] on span "Singer and Songwriter" at bounding box center [196, 203] width 89 height 8
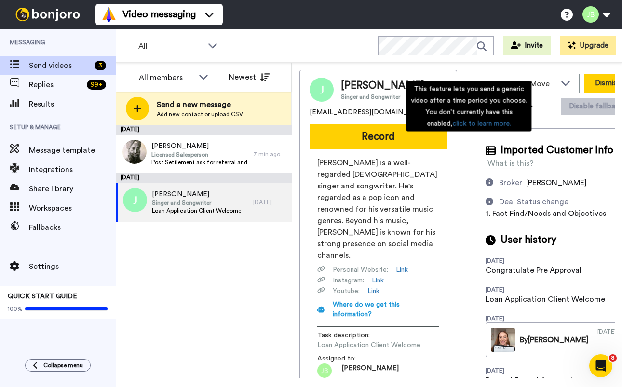
click at [584, 82] on button "Dismiss" at bounding box center [607, 83] width 46 height 19
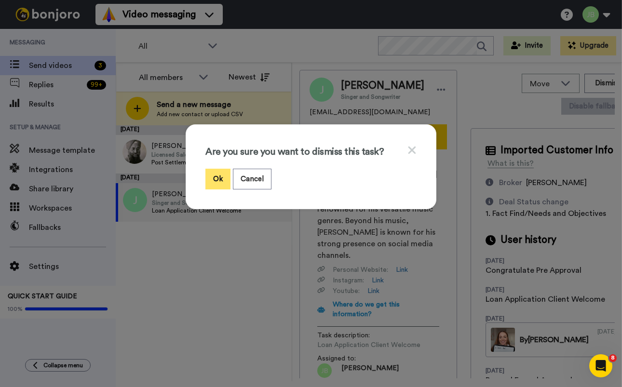
click at [215, 183] on button "Ok" at bounding box center [217, 179] width 25 height 21
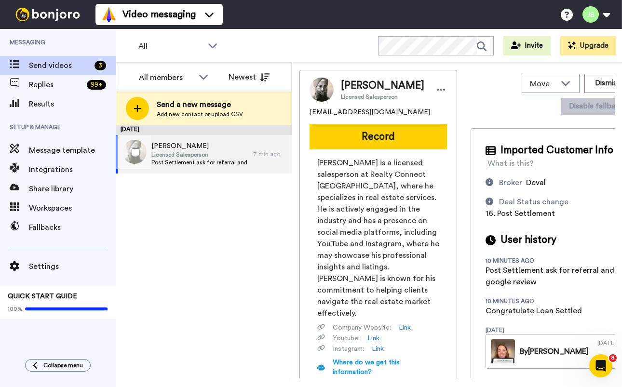
click at [190, 147] on span "[PERSON_NAME]" at bounding box center [199, 146] width 97 height 10
drag, startPoint x: 392, startPoint y: 112, endPoint x: 305, endPoint y: 110, distance: 87.8
click at [305, 110] on div "[PERSON_NAME] Licensed Salesperson [EMAIL_ADDRESS][DOMAIN_NAME] Record [PERSON_…" at bounding box center [378, 261] width 158 height 383
copy span "[EMAIL_ADDRESS][DOMAIN_NAME]"
click at [243, 233] on div "[DATE] [PERSON_NAME] Licensed Salesperson Post Settlement ask for referral and …" at bounding box center [204, 253] width 176 height 256
